Goal: Contribute content: Add original content to the website for others to see

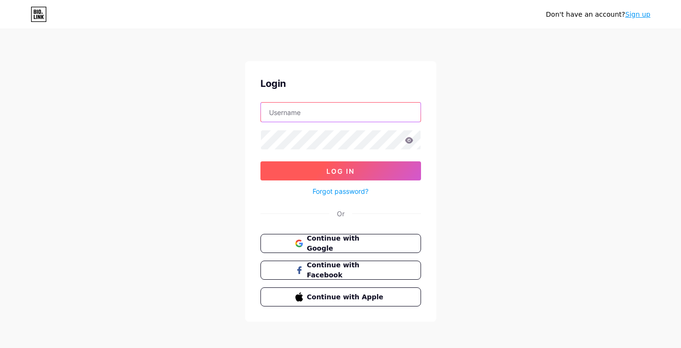
type input "[EMAIL_ADDRESS][DOMAIN_NAME]"
click at [351, 173] on span "Log In" at bounding box center [340, 171] width 28 height 8
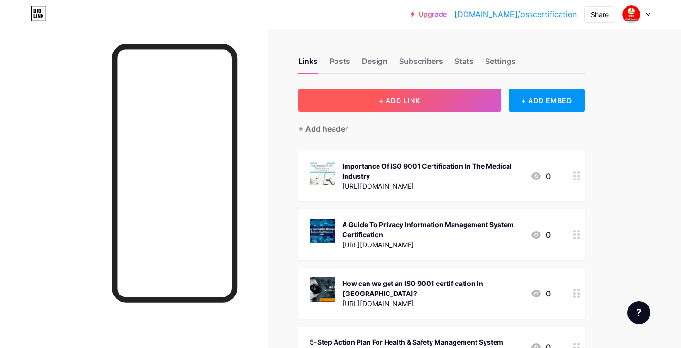
click at [423, 95] on button "+ ADD LINK" at bounding box center [399, 100] width 203 height 23
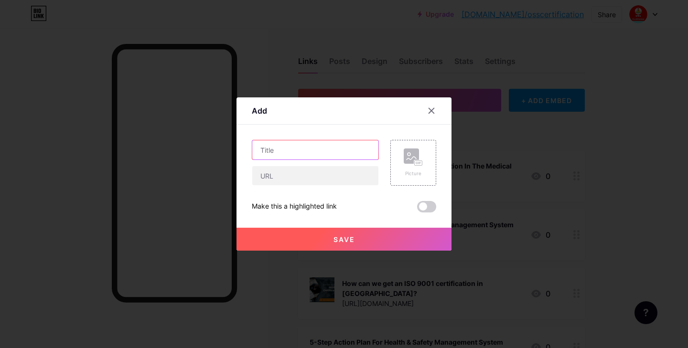
click at [263, 152] on input "text" at bounding box center [315, 149] width 126 height 19
paste input "The Top 10 ISO Certifications Every Business Should Know in [DATE]"
type input "The Top 10 ISO Certifications Every Business Should Know in [DATE]"
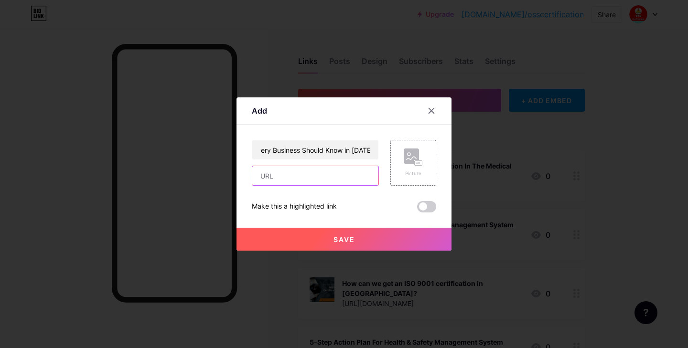
scroll to position [0, 0]
click at [273, 174] on input "text" at bounding box center [315, 175] width 126 height 19
paste input "[URL][DOMAIN_NAME]"
type input "[URL][DOMAIN_NAME]"
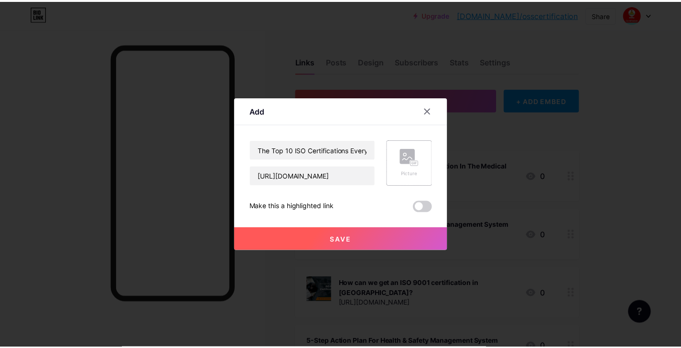
scroll to position [0, 0]
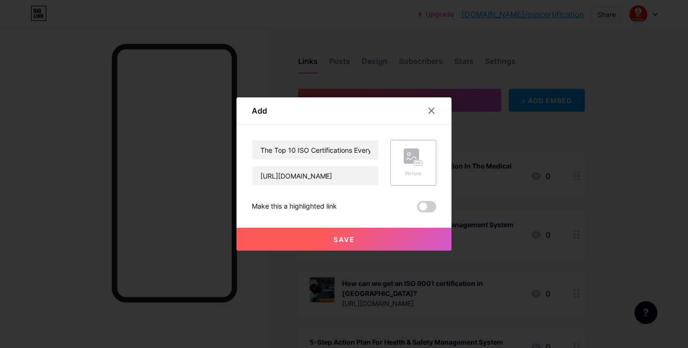
click at [415, 165] on rect at bounding box center [419, 163] width 8 height 5
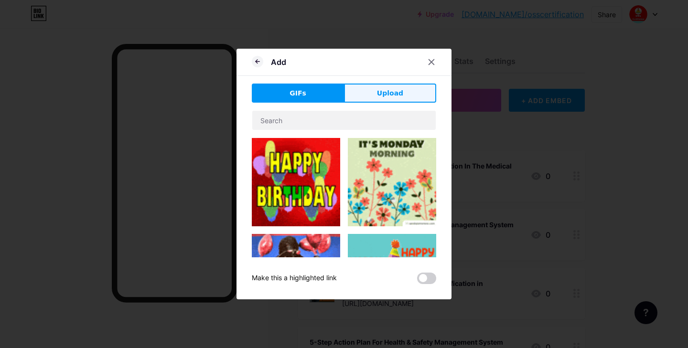
click at [386, 97] on span "Upload" at bounding box center [390, 93] width 26 height 10
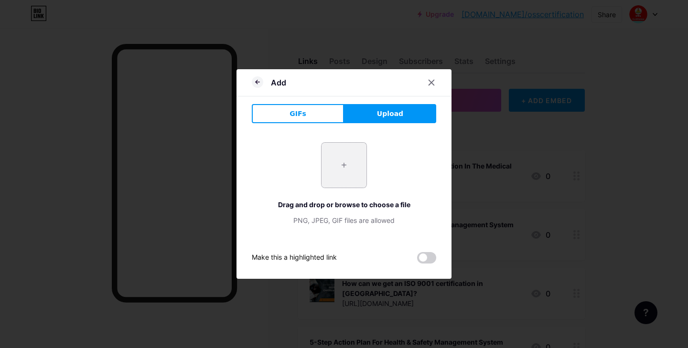
click at [340, 174] on input "file" at bounding box center [344, 165] width 45 height 45
type input "C:\fakepath\Top 10 ISO certification.webp"
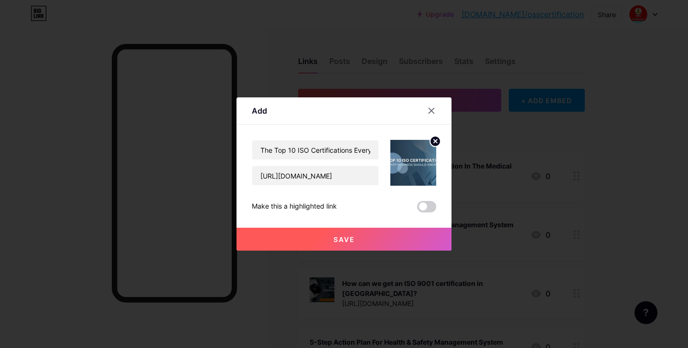
click at [359, 246] on button "Save" at bounding box center [344, 239] width 215 height 23
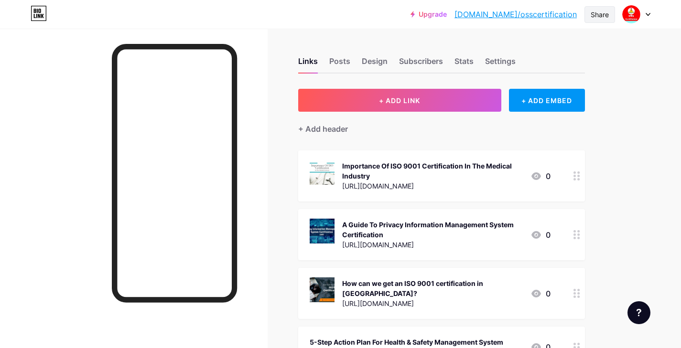
click at [601, 14] on div "Share" at bounding box center [600, 15] width 18 height 10
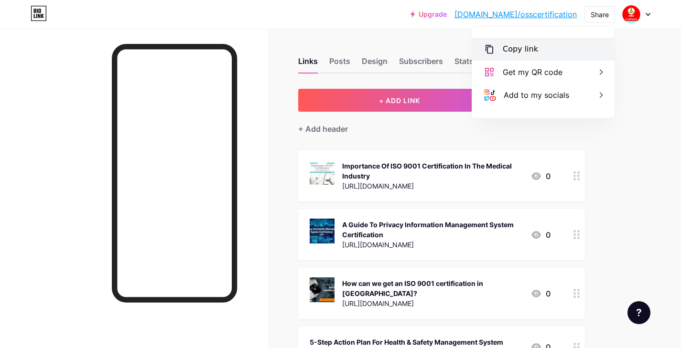
click at [517, 48] on div "Copy link" at bounding box center [520, 48] width 35 height 11
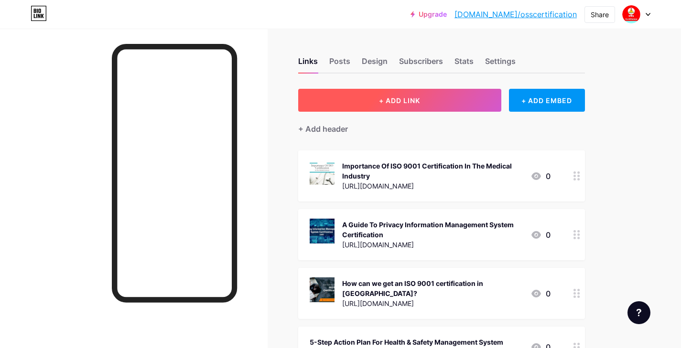
click at [398, 100] on span "+ ADD LINK" at bounding box center [399, 101] width 41 height 8
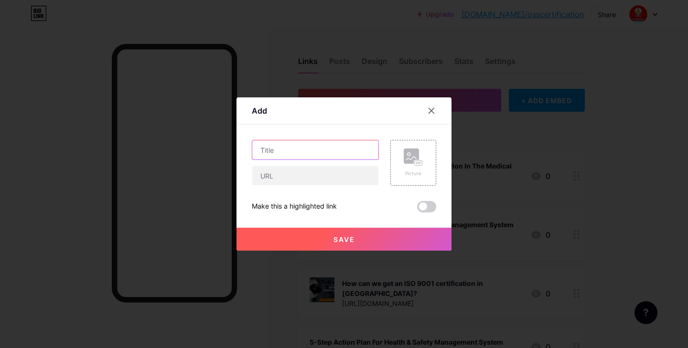
click at [269, 151] on input "text" at bounding box center [315, 149] width 126 height 19
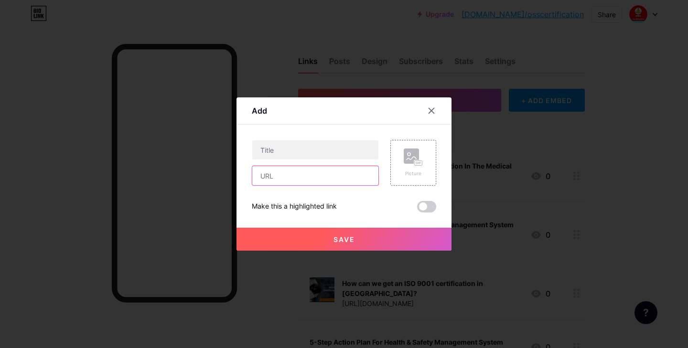
click at [281, 174] on input "text" at bounding box center [315, 175] width 126 height 19
paste input "https://www.pr7-articles.com/Articles-of-2024/iso-certification-checklist-begin…"
type input "https://www.pr7-articles.com/Articles-of-2024/iso-certification-checklist-begin…"
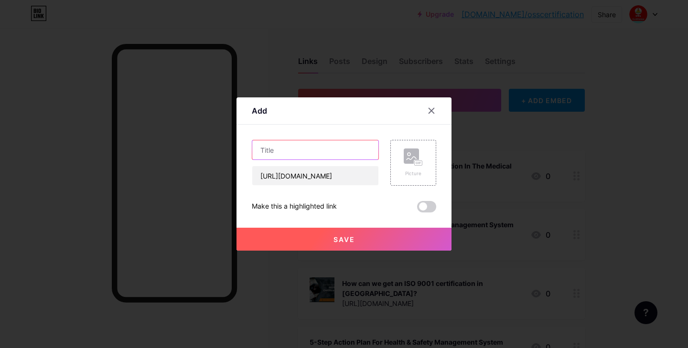
scroll to position [0, 0]
click at [291, 150] on input "text" at bounding box center [315, 149] width 126 height 19
paste input "ISO Certification Checklist for Beginners: Key Steps and Documentation Essentia…"
type input "ISO Certification Checklist for Beginners: Key Steps and Documentation Essentia…"
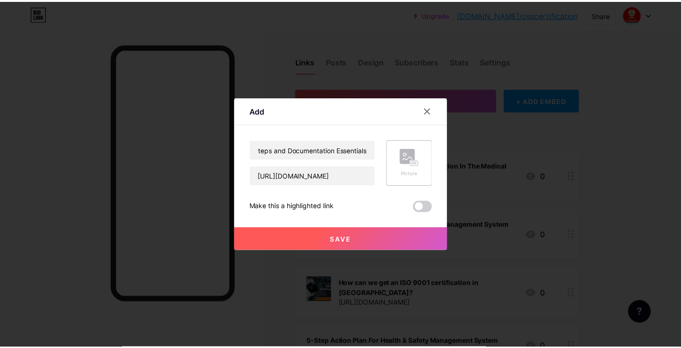
scroll to position [0, 0]
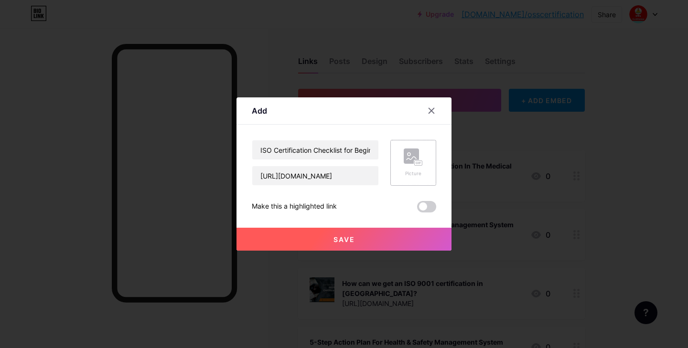
click at [416, 162] on rect at bounding box center [419, 163] width 8 height 5
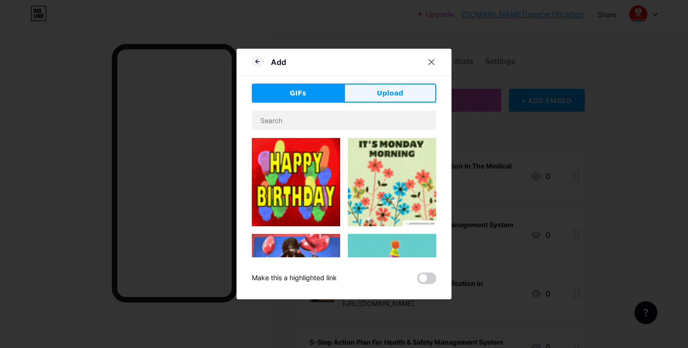
click at [388, 97] on span "Upload" at bounding box center [390, 93] width 26 height 10
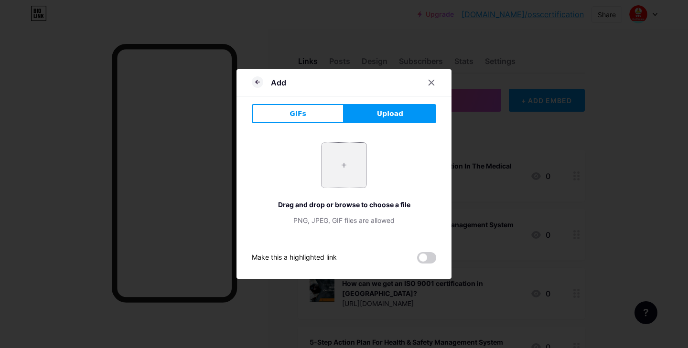
click at [335, 158] on input "file" at bounding box center [344, 165] width 45 height 45
click at [256, 81] on icon at bounding box center [257, 81] width 11 height 11
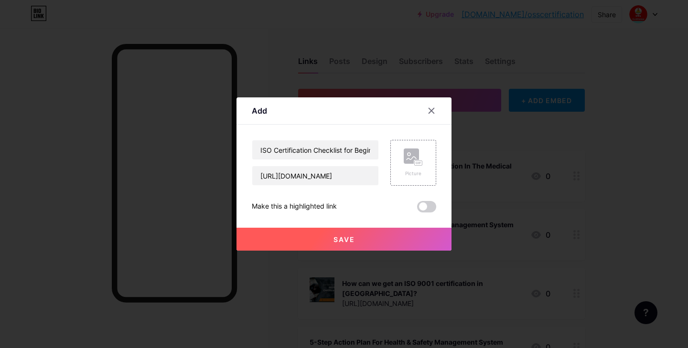
click at [428, 244] on button "Save" at bounding box center [344, 239] width 215 height 23
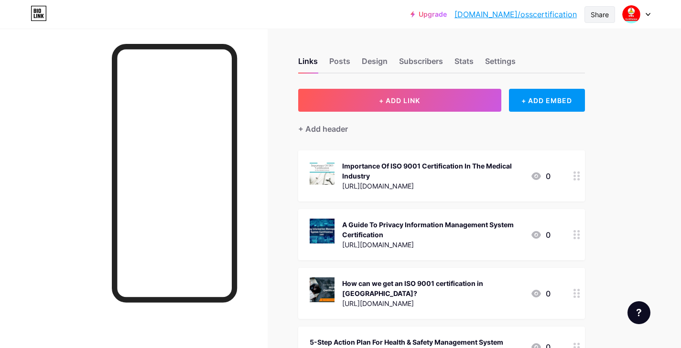
click at [604, 21] on div "Share" at bounding box center [599, 14] width 31 height 17
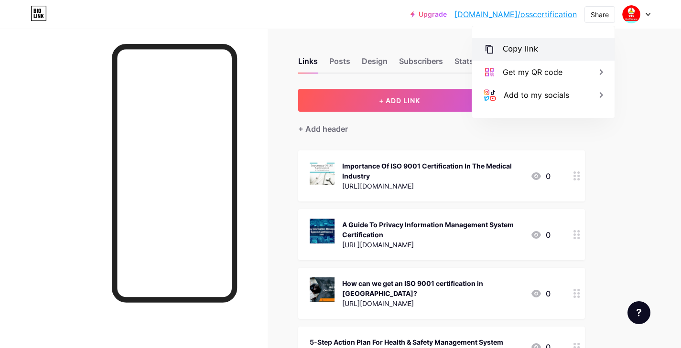
click at [568, 43] on div "Copy link" at bounding box center [543, 49] width 142 height 23
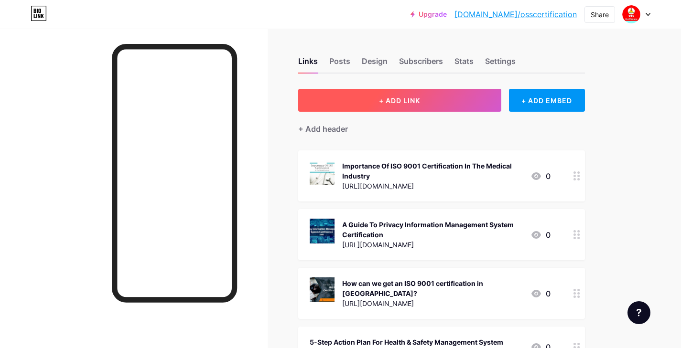
click at [444, 101] on button "+ ADD LINK" at bounding box center [399, 100] width 203 height 23
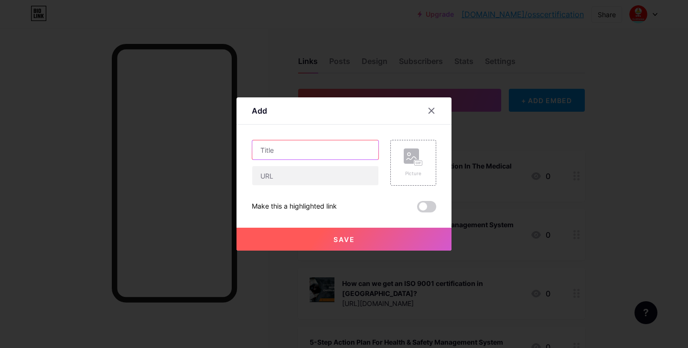
click at [276, 153] on input "text" at bounding box center [315, 149] width 126 height 19
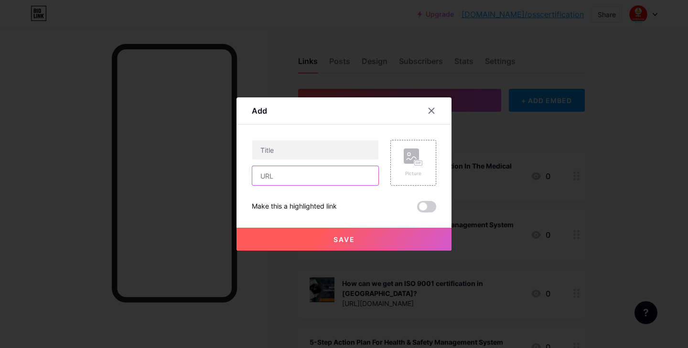
click at [276, 175] on input "text" at bounding box center [315, 175] width 126 height 19
paste input "[URL][DOMAIN_NAME]"
type input "[URL][DOMAIN_NAME]"
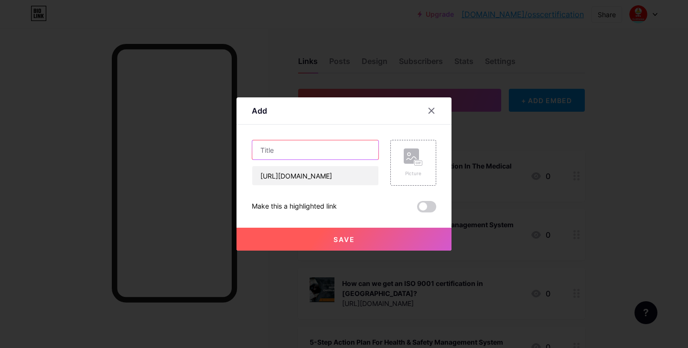
scroll to position [0, 0]
click at [285, 154] on input "text" at bounding box center [315, 149] width 126 height 19
paste input "ISO 9001 vs. ISO 27001: Key Differences You Need To Know"
type input "ISO 9001 vs. ISO 27001: Key Differences You Need To Know"
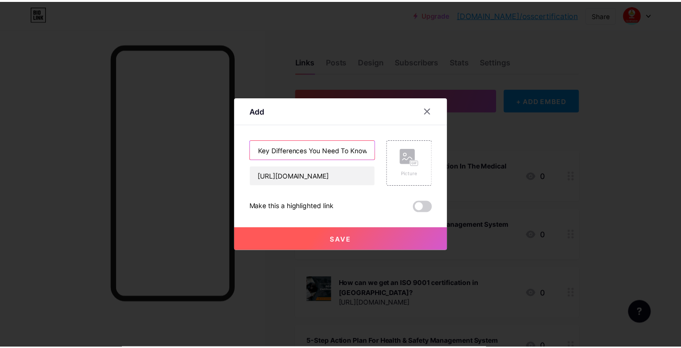
scroll to position [0, 0]
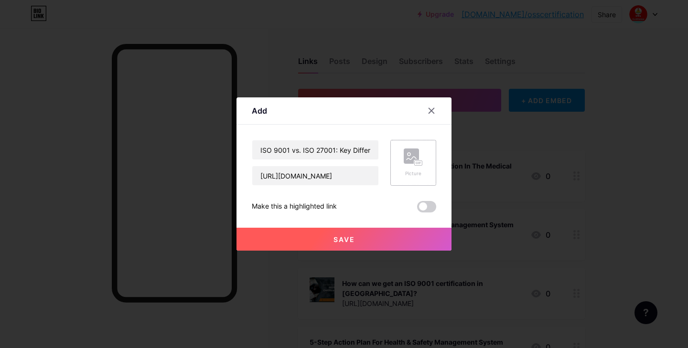
click at [407, 161] on rect at bounding box center [411, 156] width 15 height 15
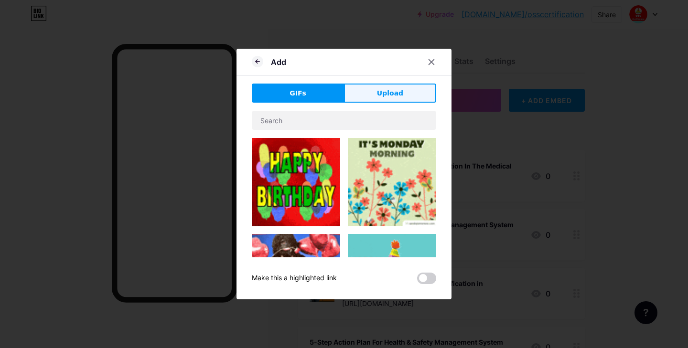
click at [395, 88] on span "Upload" at bounding box center [390, 93] width 26 height 10
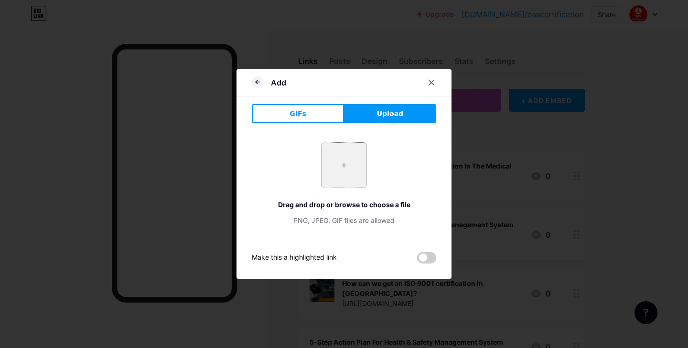
click at [338, 167] on input "file" at bounding box center [344, 165] width 45 height 45
type input "C:\fakepath\ISO 9001 vs. ISO 27001- Key Differences You Need To Know.webp"
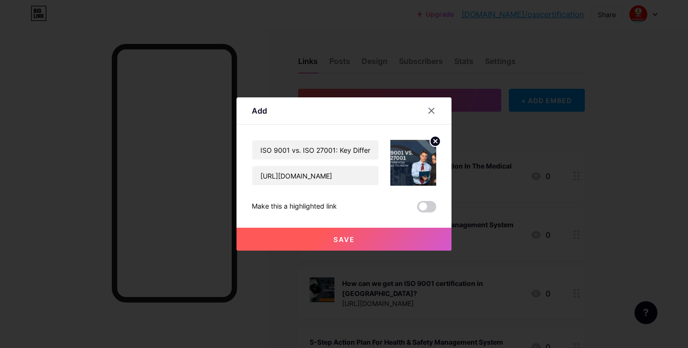
click at [344, 246] on button "Save" at bounding box center [344, 239] width 215 height 23
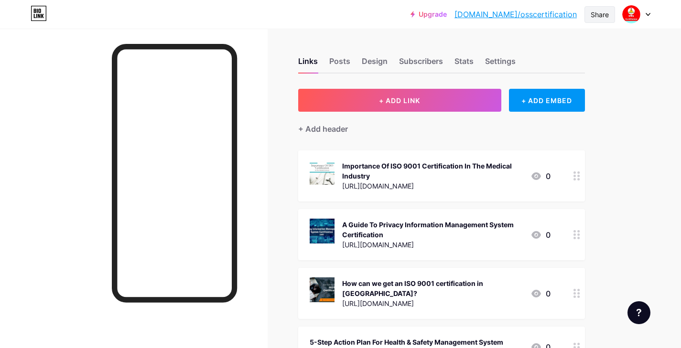
click at [606, 17] on div "Share" at bounding box center [600, 15] width 18 height 10
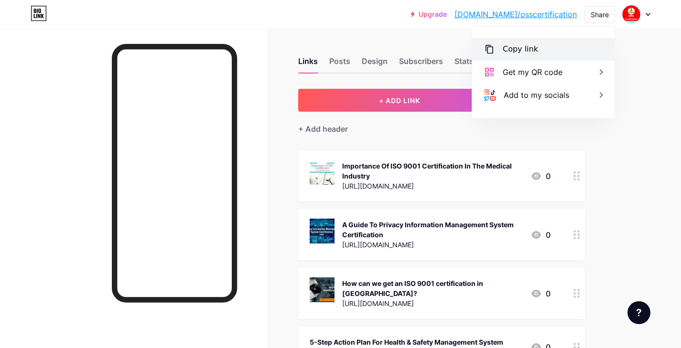
click at [549, 42] on div "Copy link" at bounding box center [543, 49] width 142 height 23
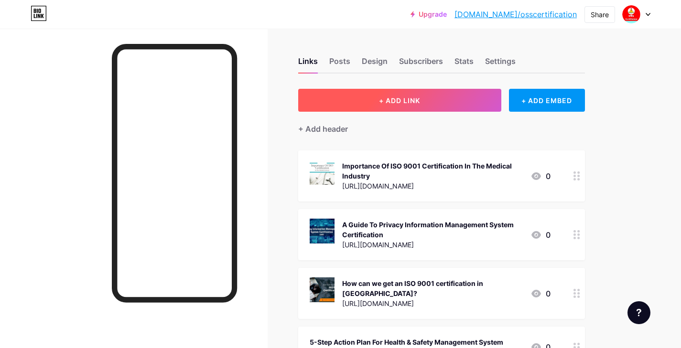
click at [405, 106] on button "+ ADD LINK" at bounding box center [399, 100] width 203 height 23
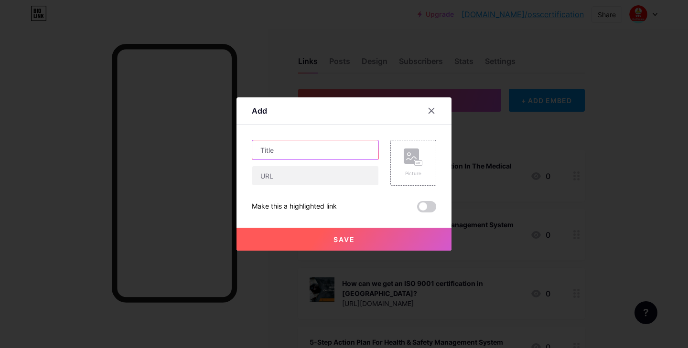
click at [302, 150] on input "text" at bounding box center [315, 149] width 126 height 19
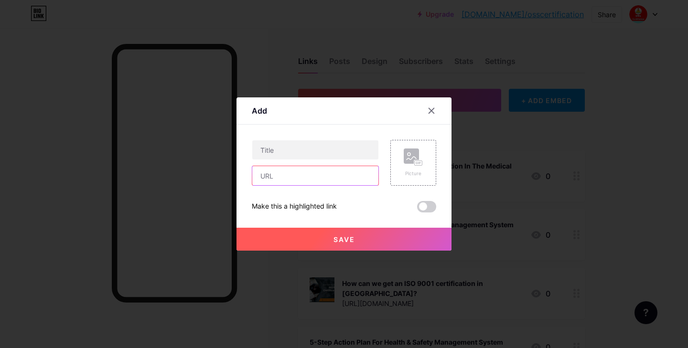
click at [284, 179] on input "text" at bounding box center [315, 175] width 126 height 19
paste input "https://bio.link"
type input "https://bio.link"
paste input "https://osscertificationservice.mystrikingly.com/blog/iso-9001-vs-iso-27001-key…"
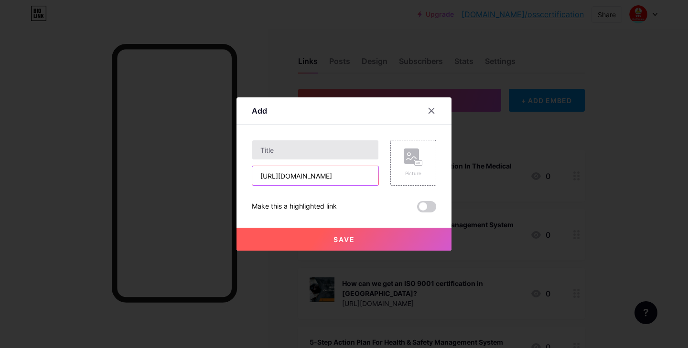
type input "https://osscertificationservice.mystrikingly.com/blog/iso-9001-vs-iso-27001-key…"
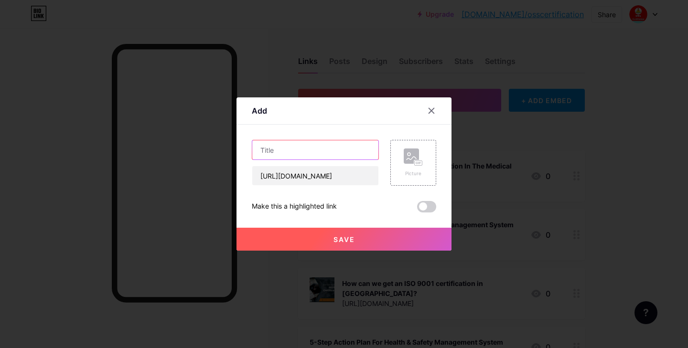
scroll to position [0, 0]
click at [283, 151] on input "text" at bounding box center [315, 149] width 126 height 19
paste input "ISO 9001 vs. ISO 27001: Key Differences You Need To Know"
type input "ISO 9001 vs. ISO 27001: Key Differences You Need To Know"
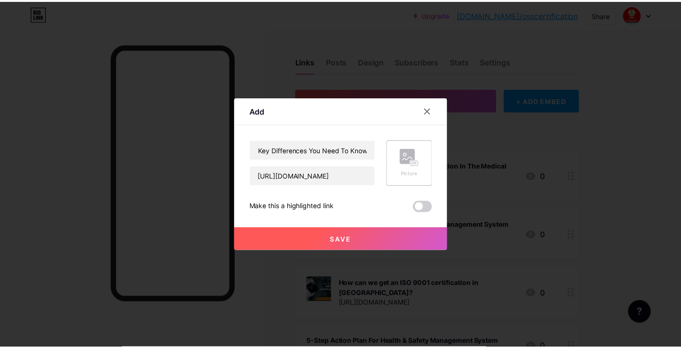
scroll to position [0, 0]
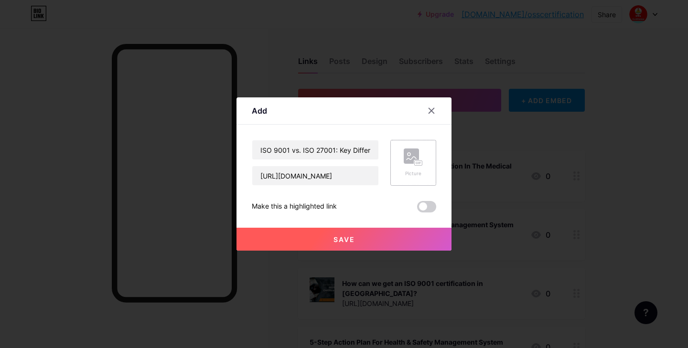
click at [420, 166] on div "Picture" at bounding box center [413, 163] width 19 height 29
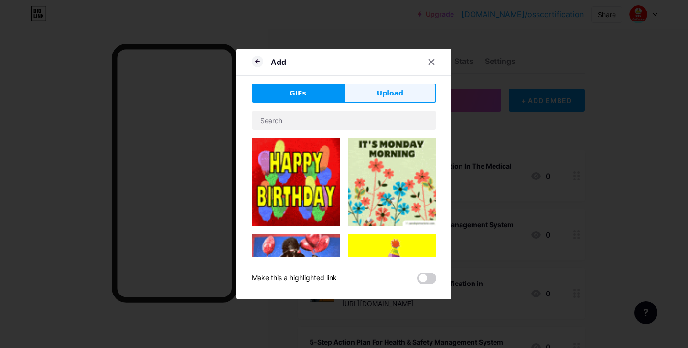
click at [383, 97] on span "Upload" at bounding box center [390, 93] width 26 height 10
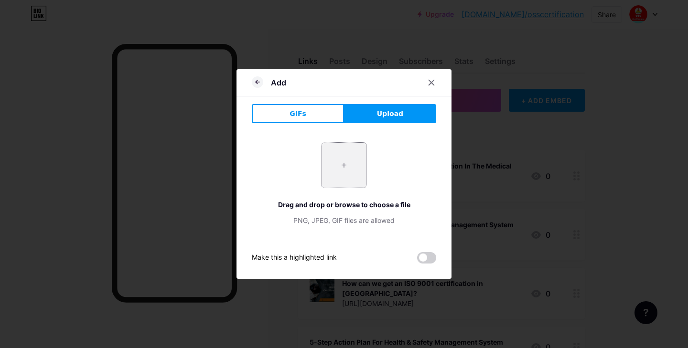
click at [350, 170] on input "file" at bounding box center [344, 165] width 45 height 45
type input "C:\fakepath\ISO 9001 vs. ISO 27001- Key Differences You Need To Know.webp"
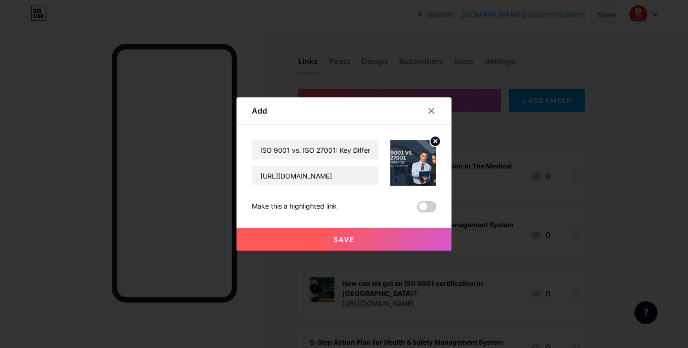
click at [367, 241] on button "Save" at bounding box center [344, 239] width 215 height 23
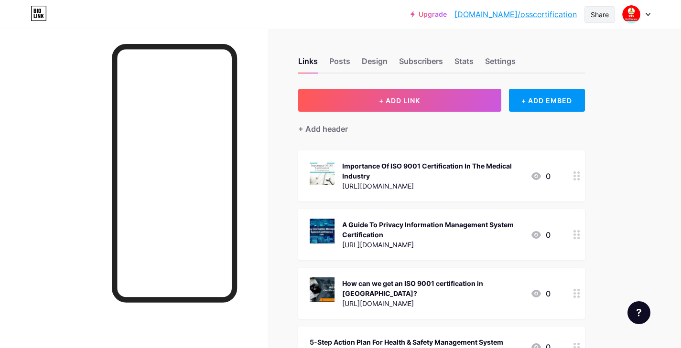
click at [604, 13] on div "Share" at bounding box center [600, 15] width 18 height 10
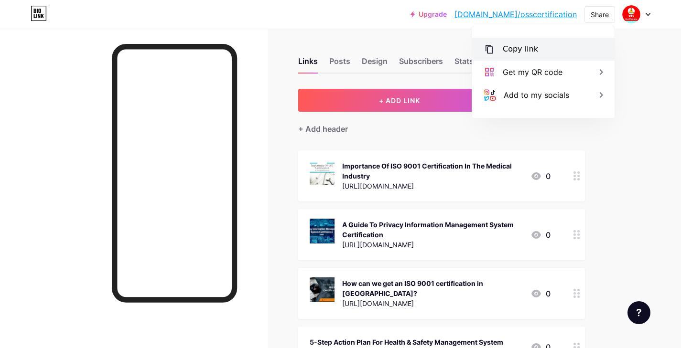
click at [530, 48] on div "Copy link" at bounding box center [520, 48] width 35 height 11
